Goal: Information Seeking & Learning: Understand process/instructions

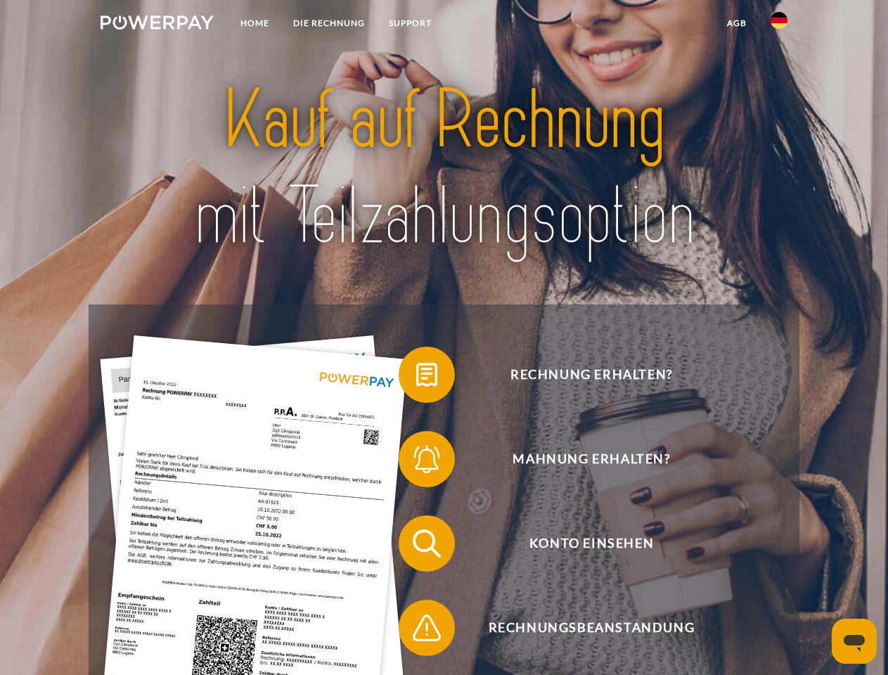
click at [157, 25] on img at bounding box center [157, 22] width 113 height 14
click at [779, 25] on img at bounding box center [779, 20] width 17 height 17
click at [736, 23] on link "agb" at bounding box center [737, 23] width 44 height 25
click at [416, 378] on span at bounding box center [406, 375] width 70 height 70
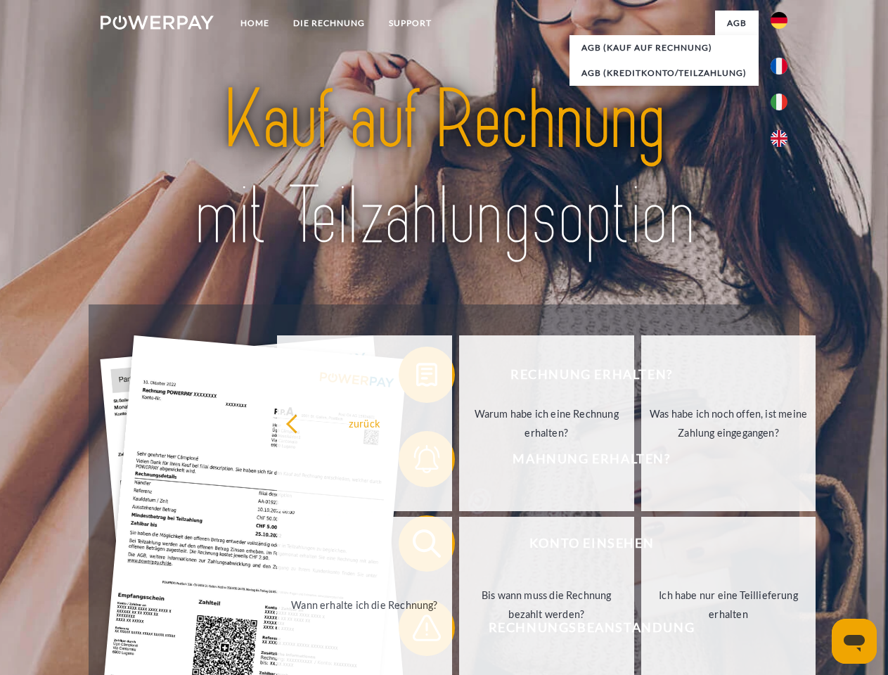
click at [416, 462] on div "Rechnung erhalten? Mahnung erhalten? Konto einsehen" at bounding box center [444, 586] width 710 height 563
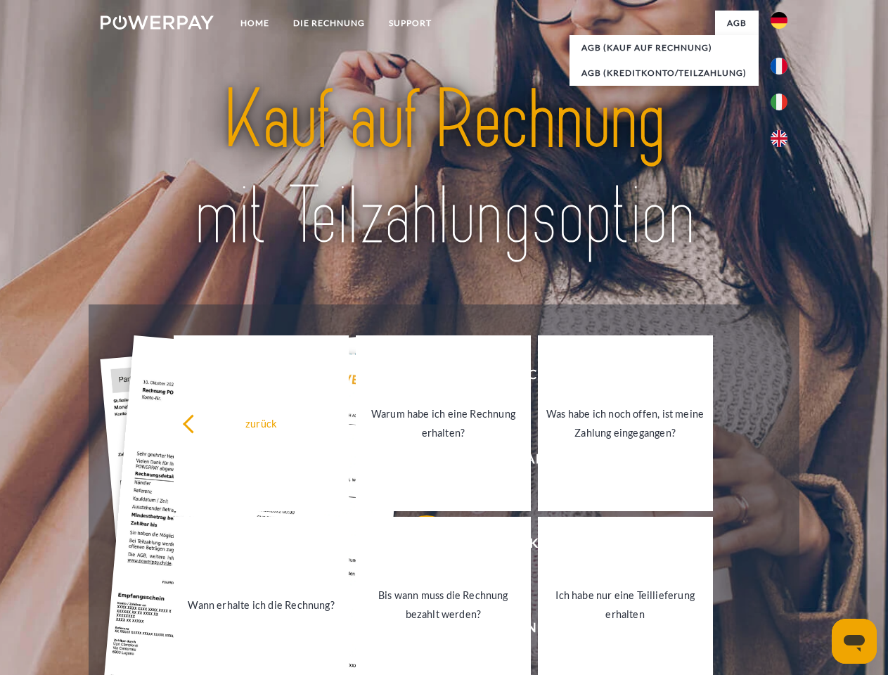
click at [416, 546] on link "Bis wann muss die Rechnung bezahlt werden?" at bounding box center [443, 605] width 175 height 176
click at [416, 631] on span at bounding box center [406, 628] width 70 height 70
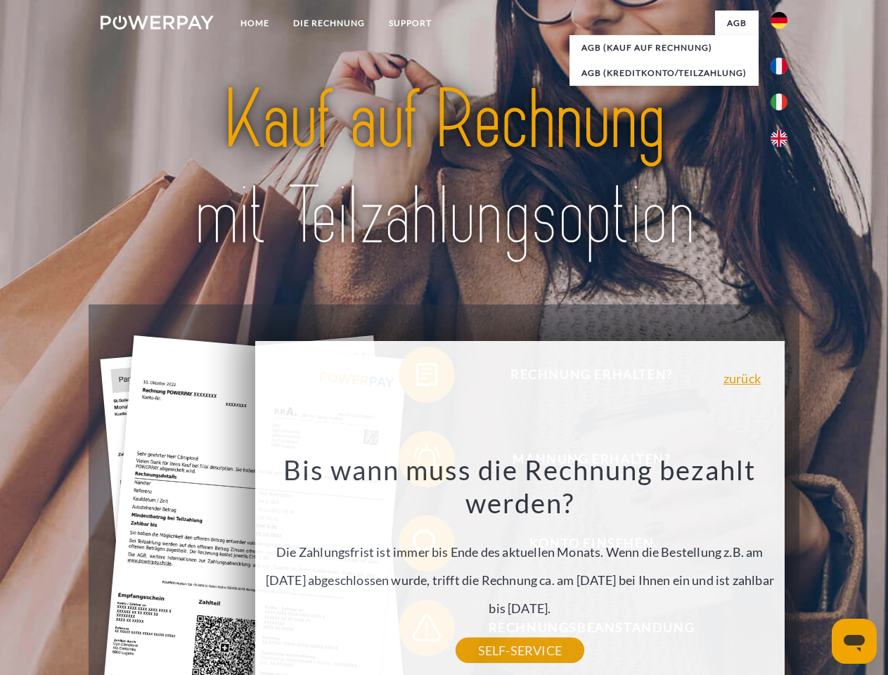
click at [855, 641] on icon "Messaging-Fenster öffnen" at bounding box center [854, 643] width 21 height 17
